Goal: Check status: Check status

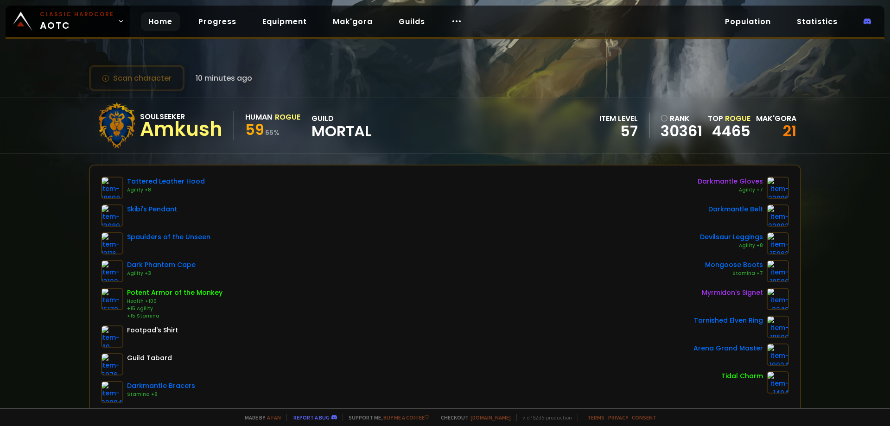
drag, startPoint x: 0, startPoint y: 0, endPoint x: 157, endPoint y: 21, distance: 158.6
click at [157, 21] on link "Home" at bounding box center [160, 21] width 39 height 19
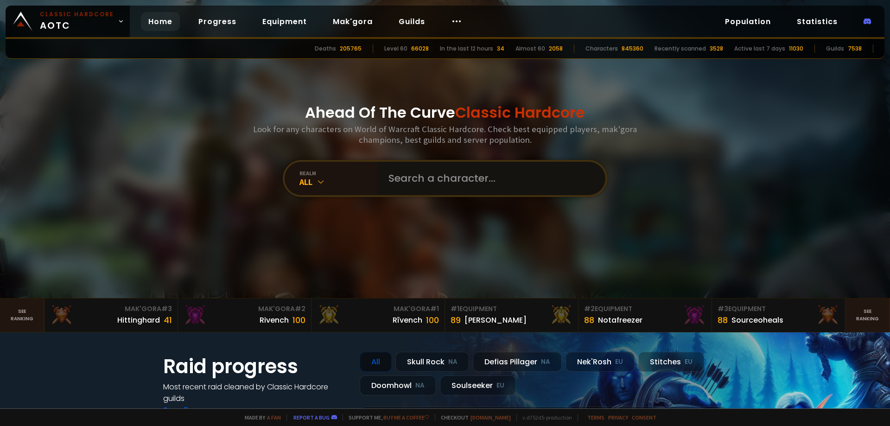
click at [411, 181] on input "text" at bounding box center [488, 178] width 211 height 33
type input "i"
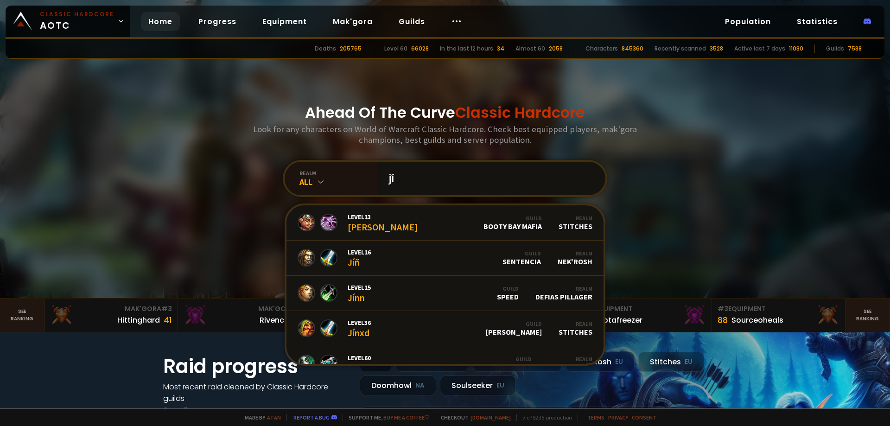
type input "jíp"
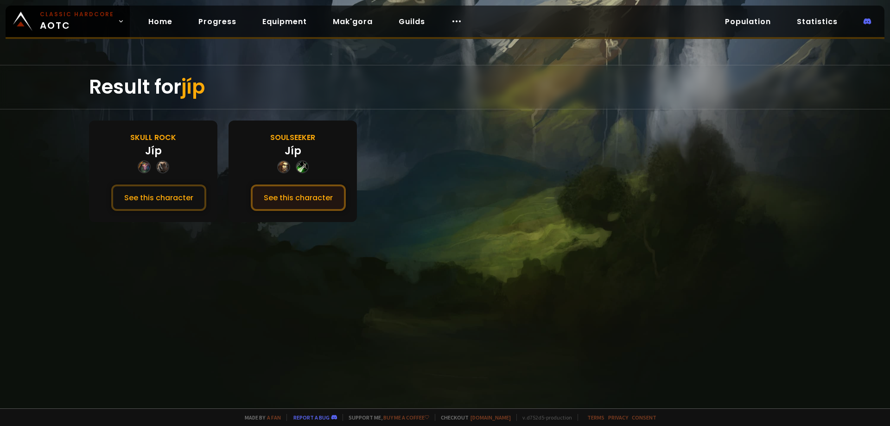
click at [277, 202] on button "See this character" at bounding box center [298, 198] width 95 height 26
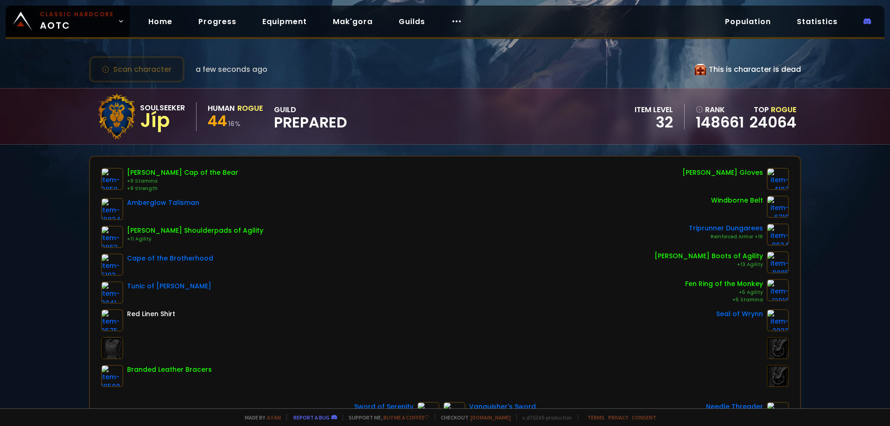
scroll to position [2, 0]
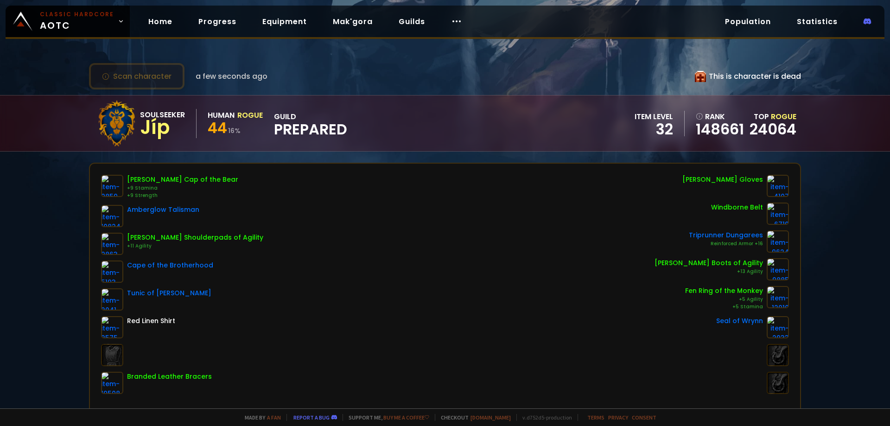
drag, startPoint x: 125, startPoint y: 55, endPoint x: 135, endPoint y: 78, distance: 25.8
click at [125, 56] on div "Scan character a few seconds ago This is character is dead Soulseeker Jíp Human…" at bounding box center [445, 204] width 890 height 408
click at [135, 78] on button "Scan character" at bounding box center [137, 76] width 96 height 26
click at [143, 21] on link "Home" at bounding box center [160, 21] width 39 height 19
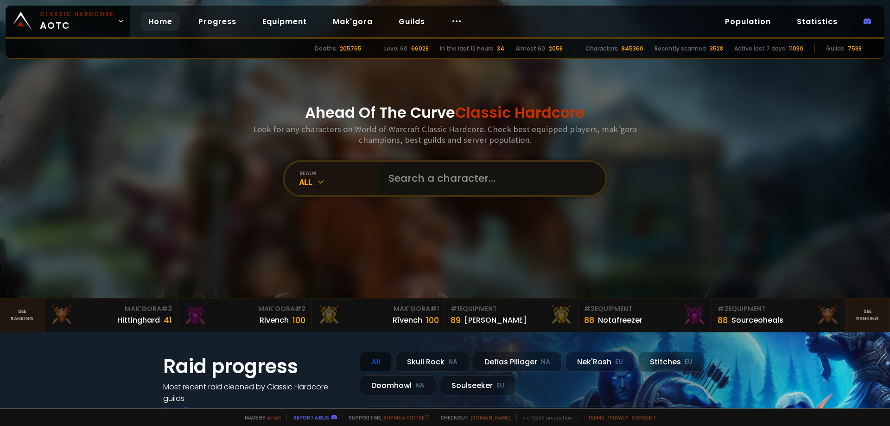
click at [383, 179] on input "text" at bounding box center [488, 178] width 211 height 33
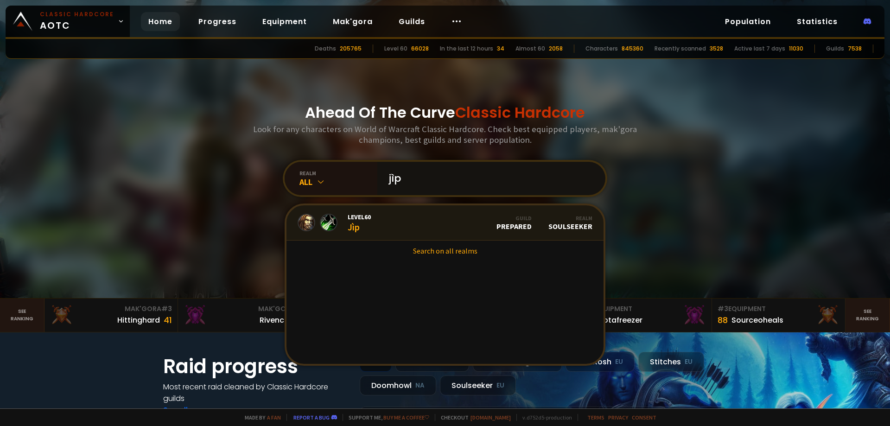
type input "jìp"
click at [402, 226] on link "Level 60 Jìp Guild Prepared Realm Soulseeker" at bounding box center [445, 222] width 317 height 35
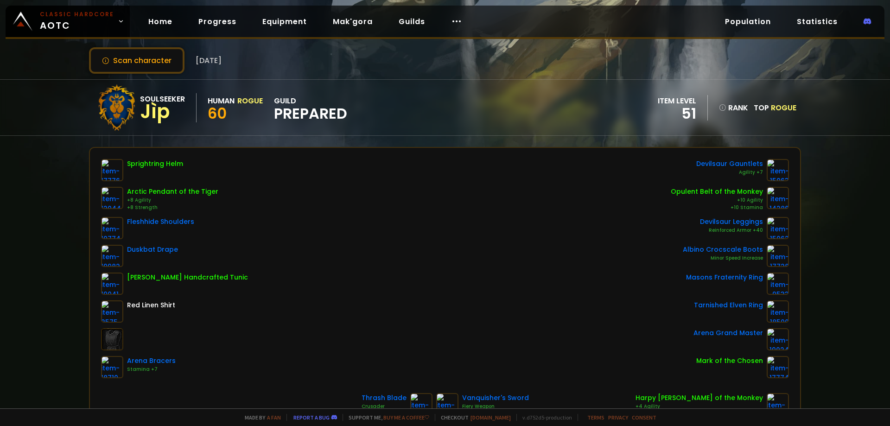
scroll to position [46, 0]
